Goal: Obtain resource: Obtain resource

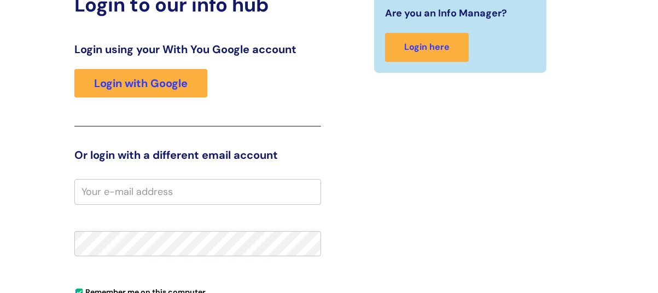
scroll to position [61, 0]
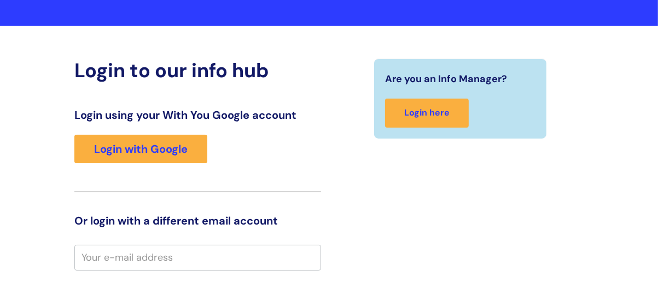
click at [165, 134] on div "Login using your With You Google account Login with Google" at bounding box center [197, 150] width 246 height 84
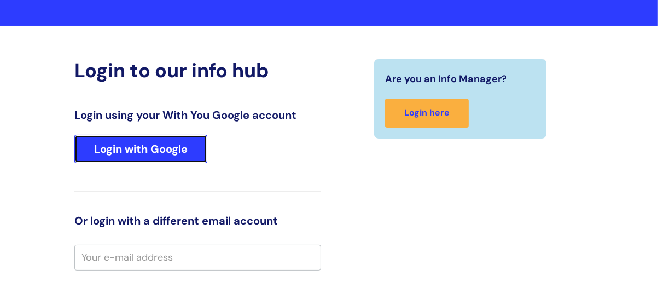
click at [164, 140] on link "Login with Google" at bounding box center [140, 149] width 133 height 28
click at [162, 150] on link "Login with Google" at bounding box center [140, 149] width 133 height 28
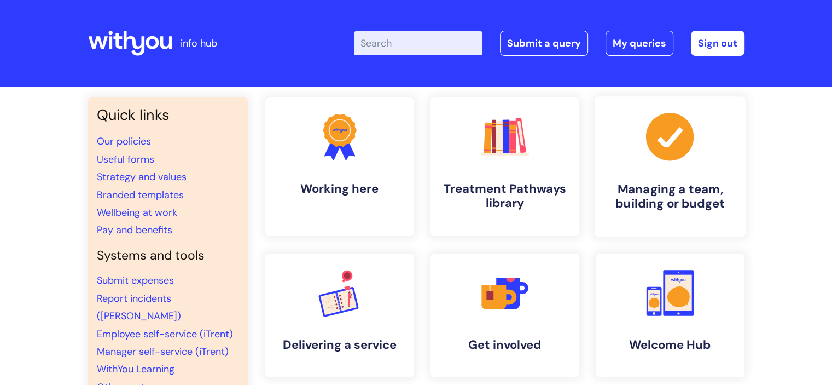
click at [658, 208] on h4 "Managing a team, building or budget" at bounding box center [671, 197] width 134 height 30
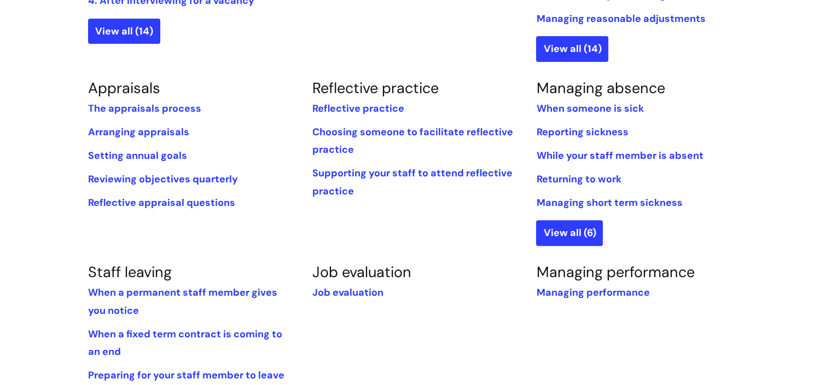
scroll to position [164, 0]
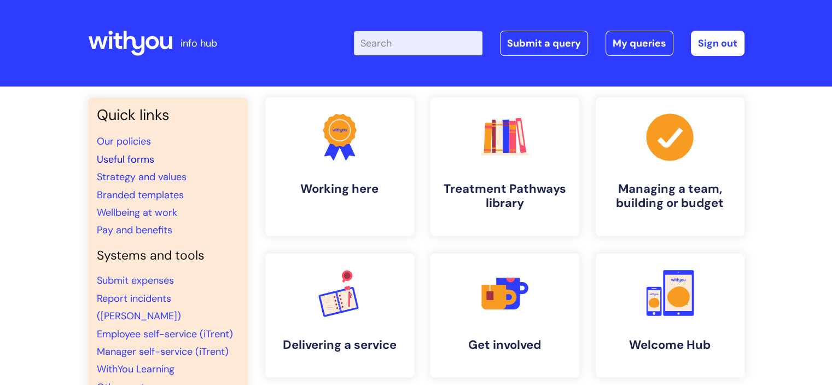
click at [122, 159] on link "Useful forms" at bounding box center [125, 159] width 57 height 13
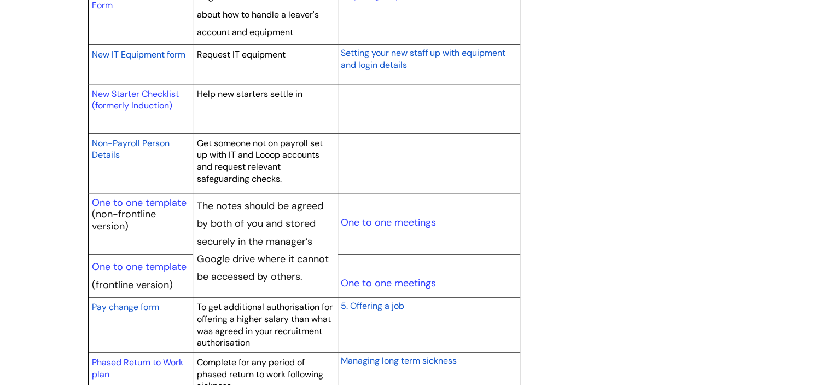
scroll to position [1258, 0]
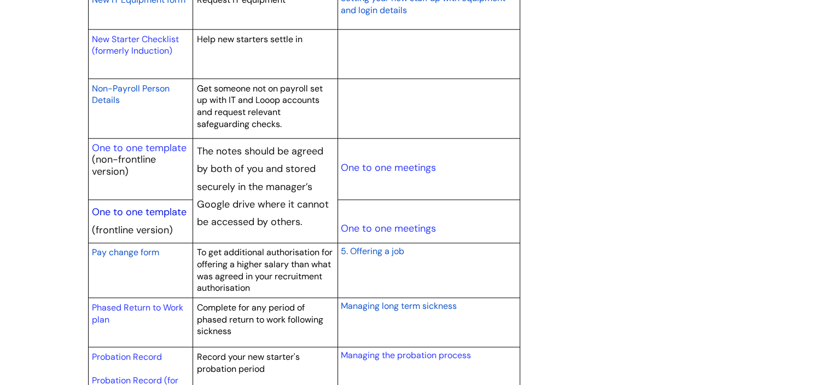
click at [138, 210] on link "One to one template" at bounding box center [139, 211] width 95 height 13
